Goal: Transaction & Acquisition: Purchase product/service

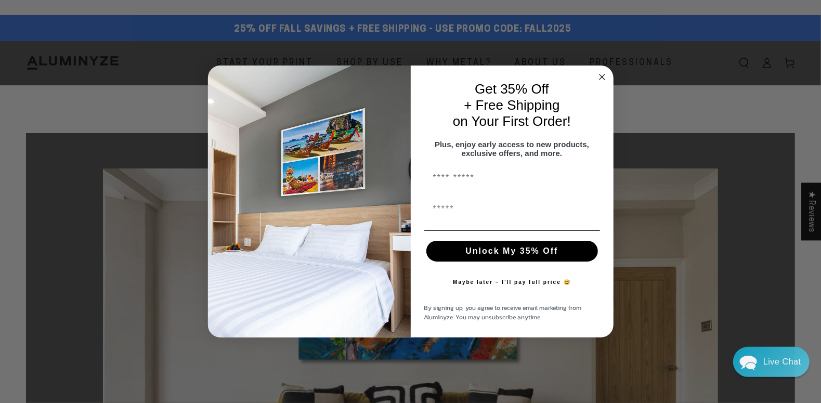
click at [528, 251] on button "Unlock My 35% Off" at bounding box center [512, 251] width 172 height 21
click at [465, 187] on input "First Name" at bounding box center [512, 178] width 176 height 21
type input "******"
type input "**********"
click at [499, 252] on button "Unlock My 35% Off" at bounding box center [512, 251] width 172 height 21
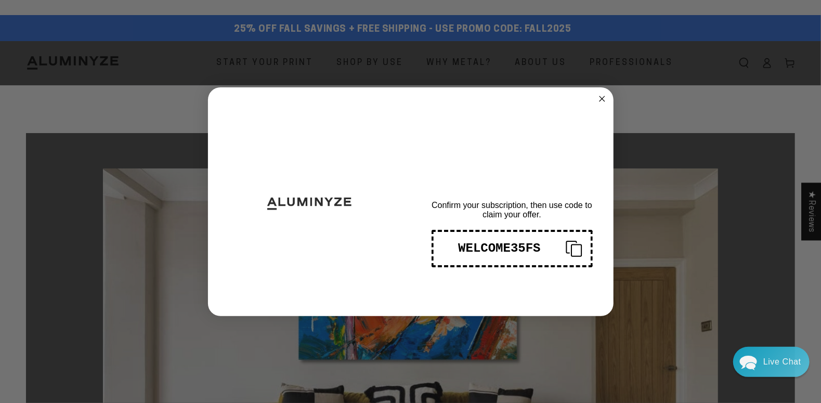
click at [533, 253] on div "WELCOME35FS" at bounding box center [499, 248] width 115 height 14
click at [604, 98] on circle "Close dialog" at bounding box center [602, 99] width 12 height 12
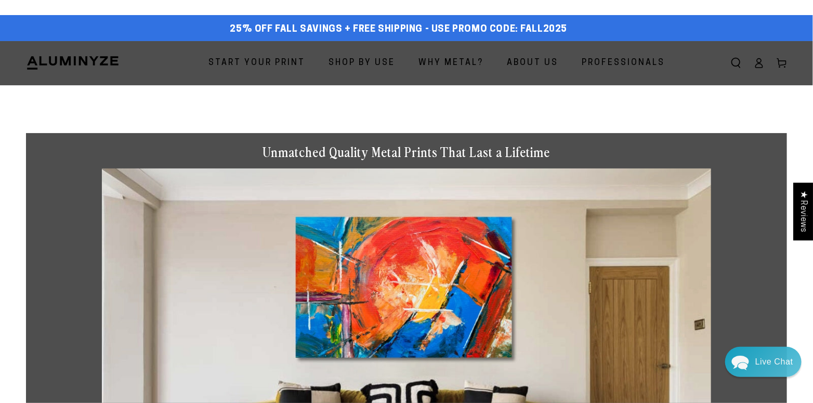
click at [254, 65] on span "Start Your Print" at bounding box center [257, 63] width 97 height 15
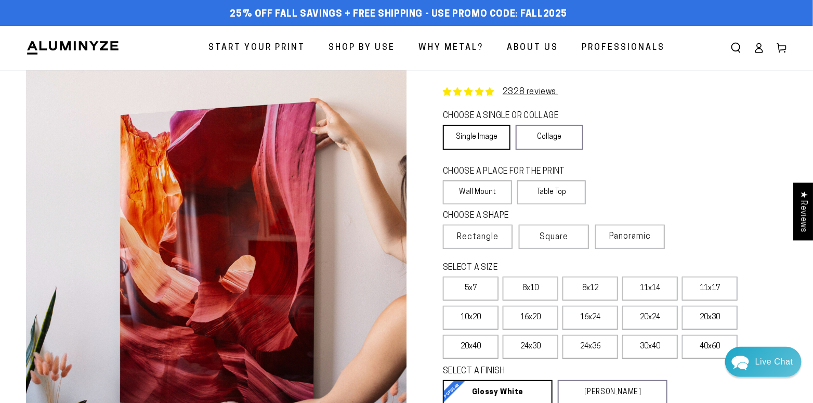
click at [476, 139] on link "Single Image" at bounding box center [477, 137] width 68 height 25
click at [478, 192] on label "Wall Mount" at bounding box center [477, 192] width 69 height 24
click at [482, 236] on span "Rectangle" at bounding box center [478, 237] width 42 height 12
click at [536, 237] on label "Square" at bounding box center [554, 237] width 70 height 24
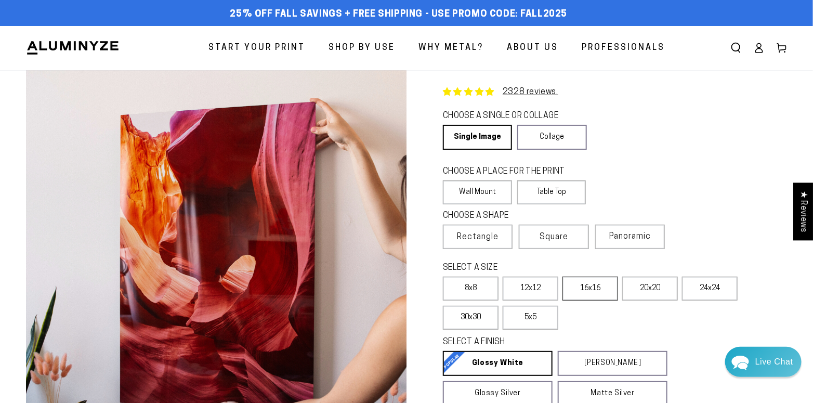
click at [592, 291] on label "16x16" at bounding box center [591, 289] width 56 height 24
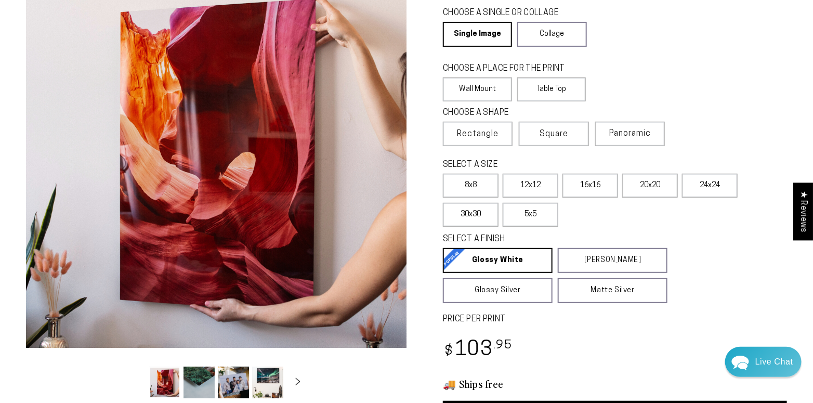
scroll to position [104, 0]
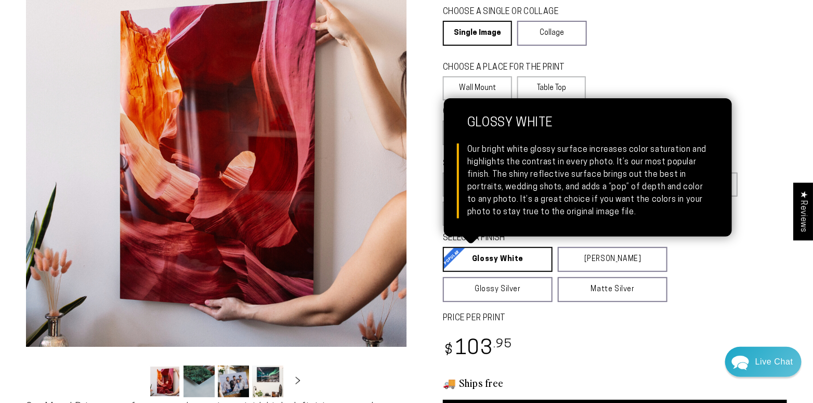
click at [481, 254] on link "Glossy White Glossy White Our bright white glossy surface increases color satur…" at bounding box center [498, 259] width 110 height 25
click at [489, 260] on link "Glossy White Glossy White Our bright white glossy surface increases color satur…" at bounding box center [498, 259] width 110 height 25
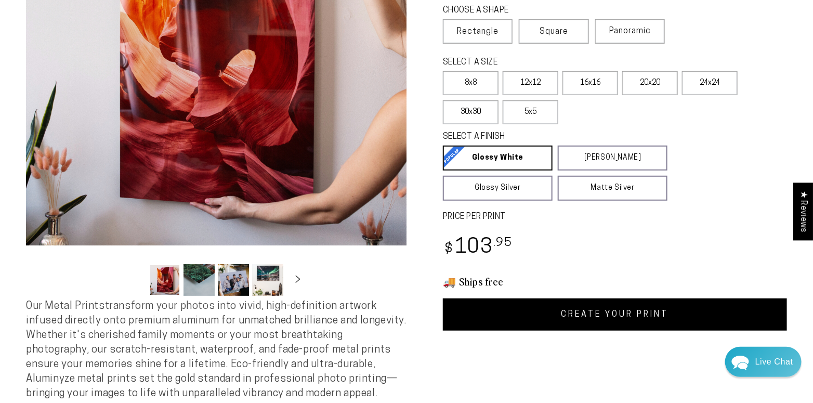
scroll to position [208, 0]
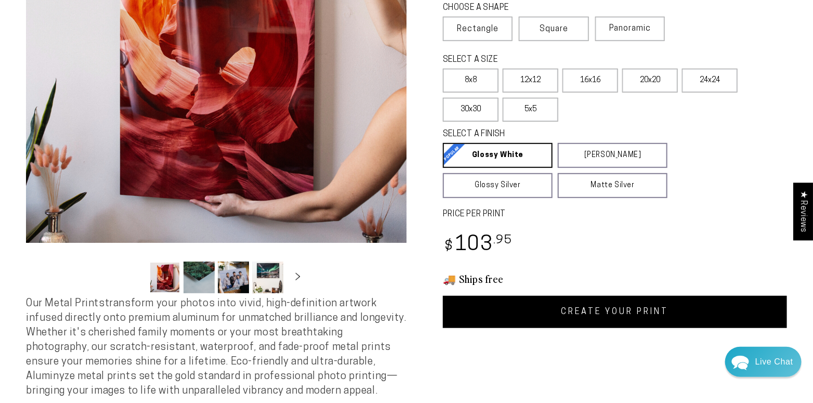
click at [622, 313] on link "CREATE YOUR PRINT" at bounding box center [615, 312] width 344 height 32
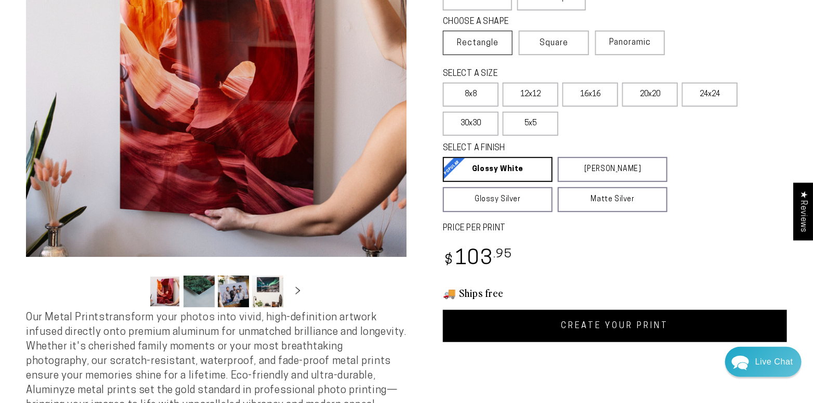
click at [471, 42] on span "Rectangle" at bounding box center [478, 43] width 42 height 12
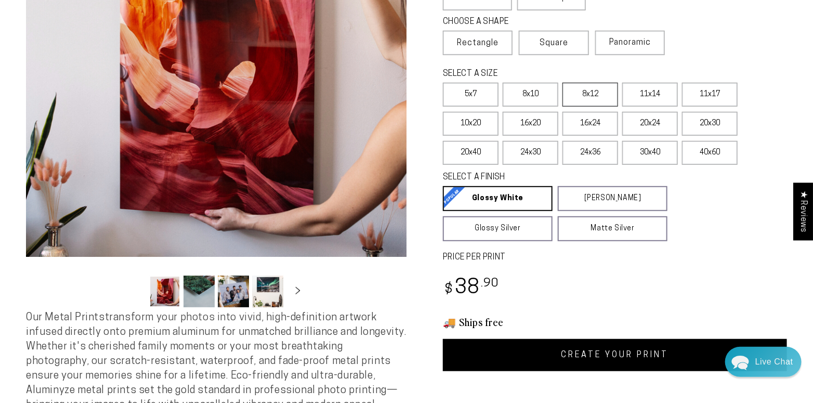
click at [598, 93] on label "8x12" at bounding box center [591, 95] width 56 height 24
click at [652, 93] on label "11x14" at bounding box center [650, 95] width 56 height 24
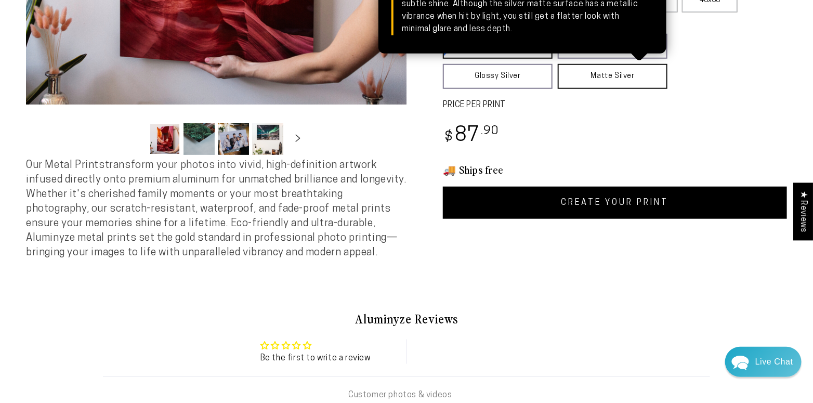
scroll to position [350, 0]
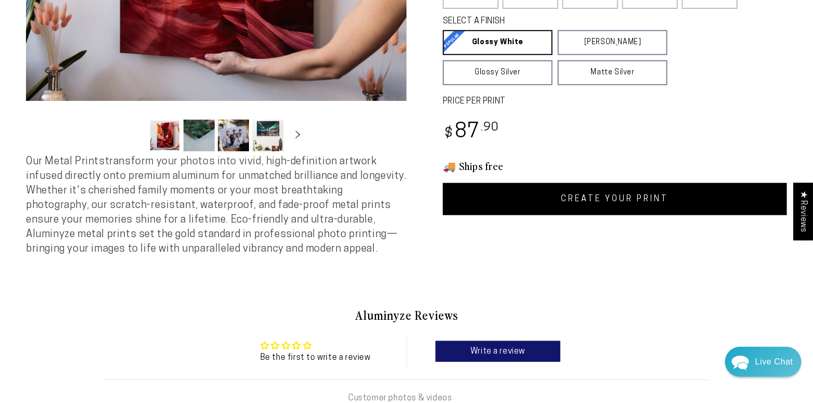
click at [620, 199] on link "CREATE YOUR PRINT" at bounding box center [615, 199] width 344 height 32
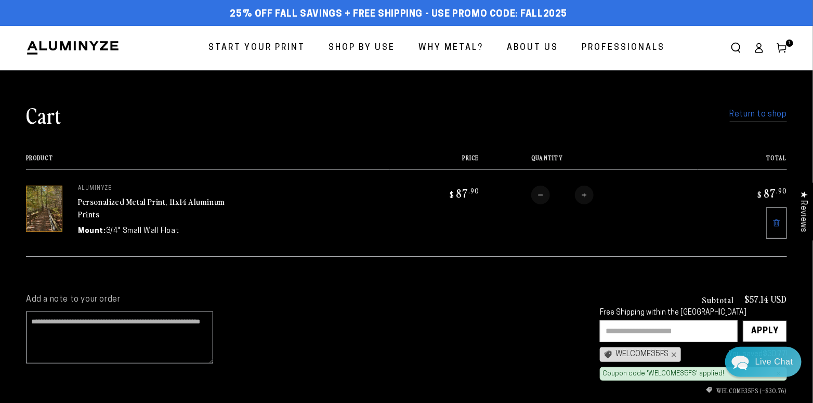
click at [664, 326] on input "text" at bounding box center [669, 331] width 138 height 22
type input "**********"
click at [760, 328] on div "Apply" at bounding box center [765, 331] width 28 height 21
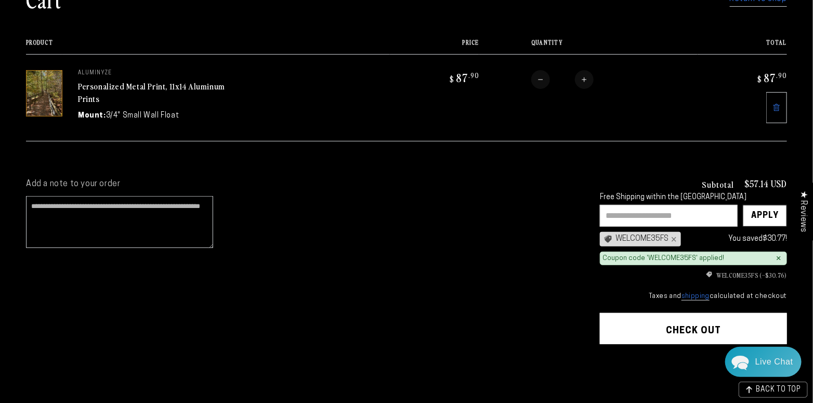
scroll to position [156, 0]
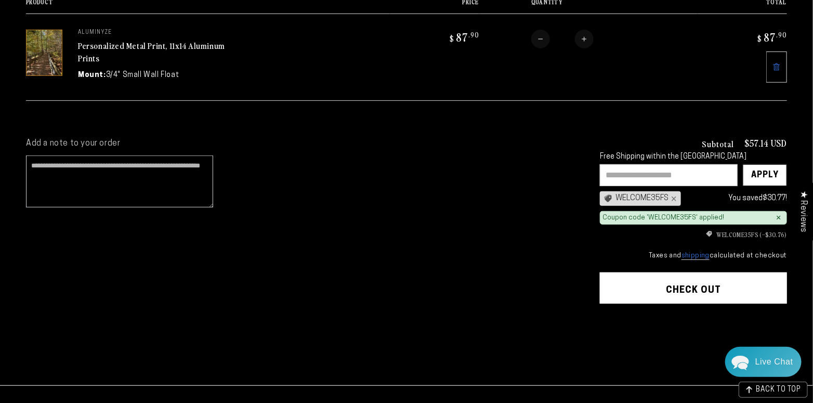
click at [712, 288] on button "Check out" at bounding box center [693, 288] width 187 height 31
